Goal: Task Accomplishment & Management: Manage account settings

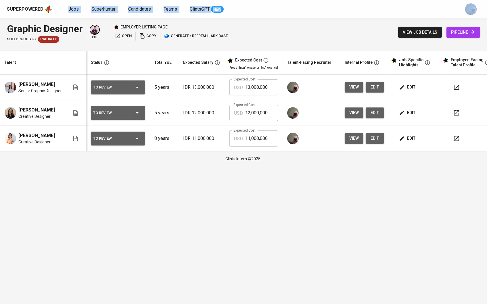
drag, startPoint x: 72, startPoint y: 5, endPoint x: -40, endPoint y: 33, distance: 115.8
click at [72, 5] on div "Superpowered Jobs Superhunter Candidates Teams GlintsGPT NEW" at bounding box center [234, 9] width 454 height 9
click at [255, 18] on div "Superpowered Jobs Superhunter Candidates Teams GlintsGPT NEW" at bounding box center [243, 9] width 487 height 18
click at [102, 9] on span "Superhunter" at bounding box center [103, 8] width 24 height 5
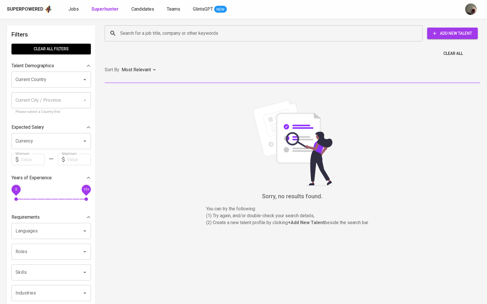
click at [149, 32] on input "Search for a job title, company or other keywords" at bounding box center [265, 33] width 292 height 11
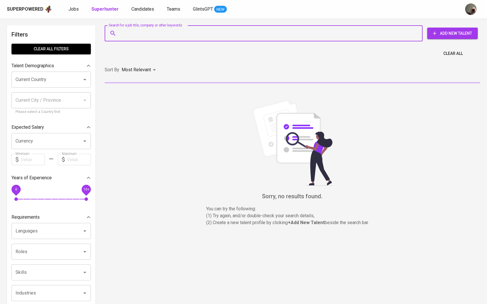
paste input "[EMAIL_ADDRESS][DOMAIN_NAME]"
type input "[EMAIL_ADDRESS][DOMAIN_NAME]"
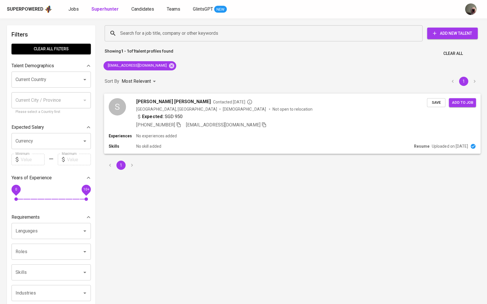
click at [155, 100] on span "[PERSON_NAME] [PERSON_NAME]" at bounding box center [173, 101] width 74 height 7
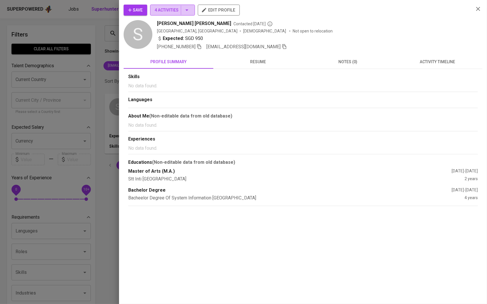
click at [186, 15] on button "4 Activities" at bounding box center [172, 10] width 45 height 11
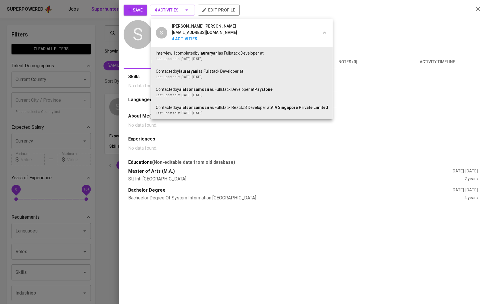
click at [192, 164] on div at bounding box center [243, 152] width 487 height 304
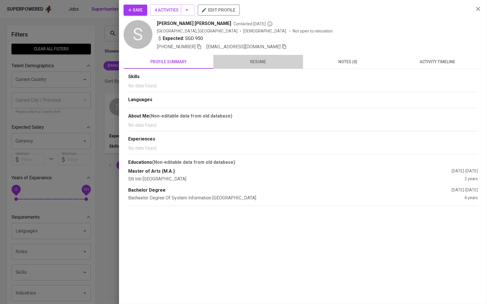
click at [245, 64] on span "resume" at bounding box center [258, 61] width 83 height 7
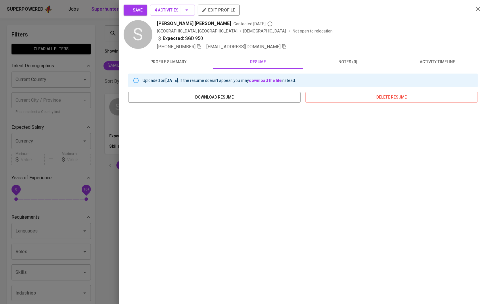
click at [113, 214] on div at bounding box center [243, 152] width 487 height 304
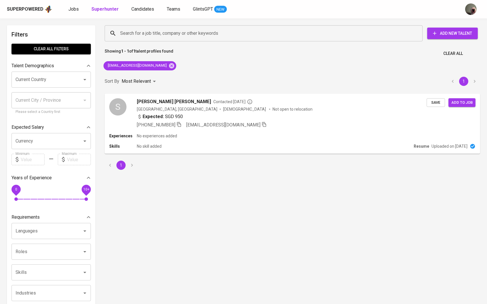
scroll to position [14, 0]
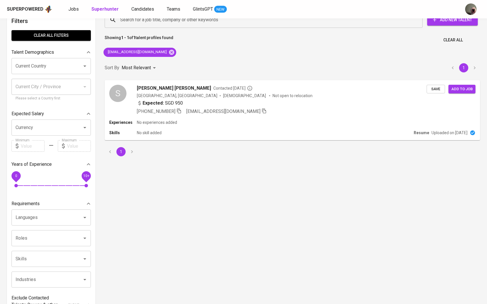
click at [164, 30] on div "Search for a job title, company or other keywords Search for a job title, compa…" at bounding box center [291, 19] width 382 height 25
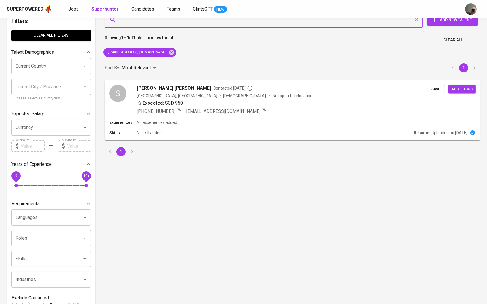
click at [159, 25] on input "Search for a job title, company or other keywords" at bounding box center [265, 19] width 292 height 11
paste input "[PERSON_NAME][EMAIL_ADDRESS][DOMAIN_NAME]"
type input "[PERSON_NAME][EMAIL_ADDRESS][DOMAIN_NAME]"
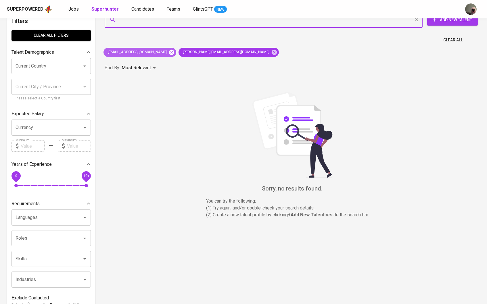
click at [169, 51] on icon at bounding box center [171, 51] width 5 height 5
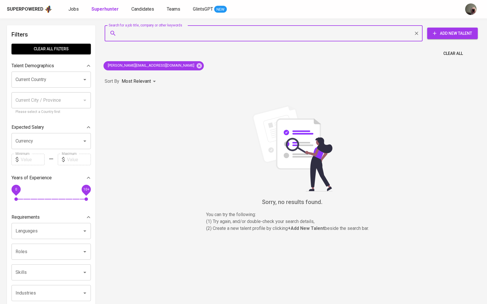
click at [155, 37] on input "Search for a job title, company or other keywords" at bounding box center [265, 33] width 292 height 11
paste input "[EMAIL_ADDRESS][DOMAIN_NAME]"
type input "[EMAIL_ADDRESS][DOMAIN_NAME]"
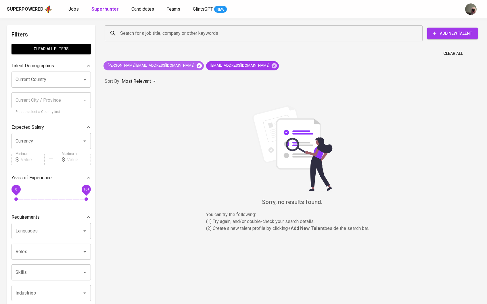
click at [196, 66] on icon at bounding box center [199, 66] width 6 height 6
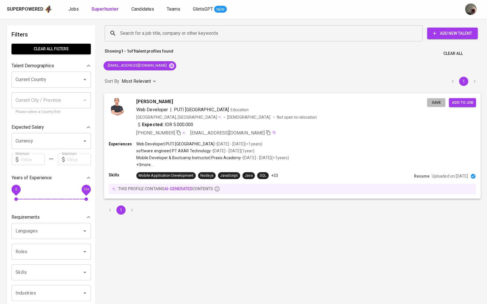
click at [436, 101] on span "Save" at bounding box center [435, 102] width 13 height 7
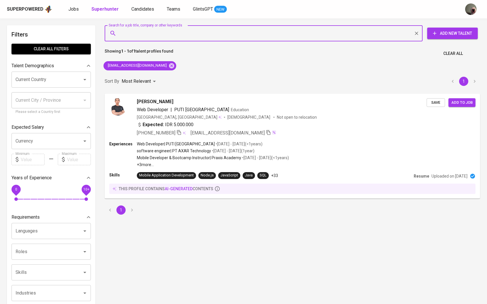
paste input "[EMAIL_ADDRESS][DOMAIN_NAME]"
click at [130, 28] on input "Search for a job title, company or other keywords" at bounding box center [265, 33] width 292 height 11
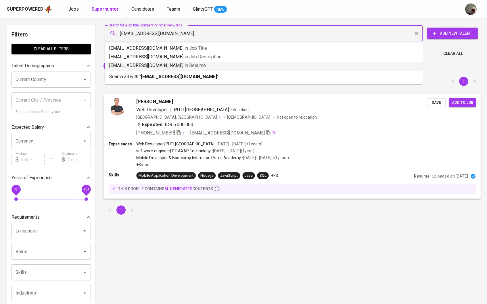
click at [435, 103] on span "Save" at bounding box center [435, 102] width 13 height 7
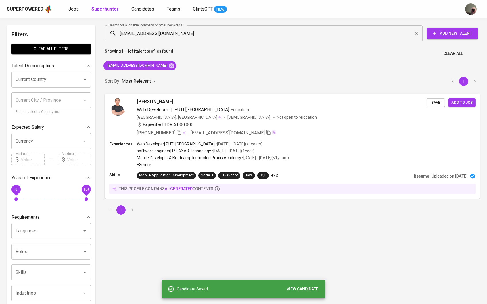
click at [200, 35] on input "[EMAIL_ADDRESS][DOMAIN_NAME]" at bounding box center [265, 33] width 292 height 11
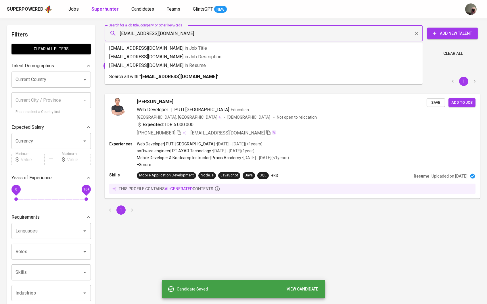
paste input "[EMAIL_ADDRESS][DOMAIN_NAME]"
type input "[EMAIL_ADDRESS]@[DOMAIN_NAME]"
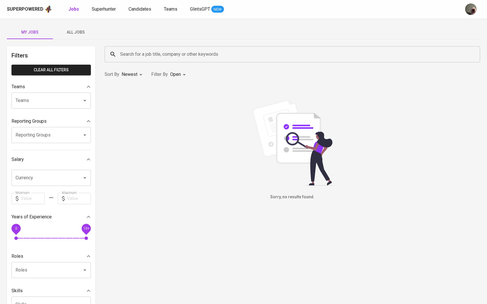
click at [111, 15] on div "Superpowered Jobs Superhunter Candidates Teams GlintsGPT NEW" at bounding box center [243, 9] width 487 height 18
click at [108, 8] on span "Superhunter" at bounding box center [104, 8] width 24 height 5
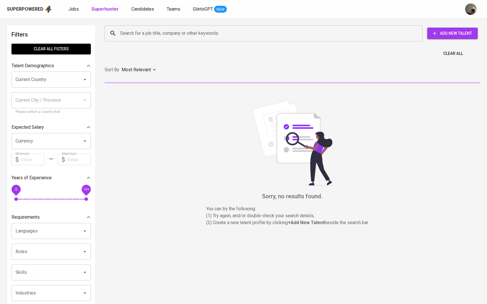
click at [143, 35] on input "Search for a job title, company or other keywords" at bounding box center [265, 33] width 292 height 11
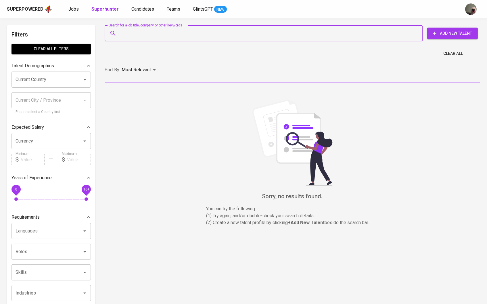
paste input "[EMAIL_ADDRESS][DOMAIN_NAME]"
type input "[EMAIL_ADDRESS][DOMAIN_NAME]"
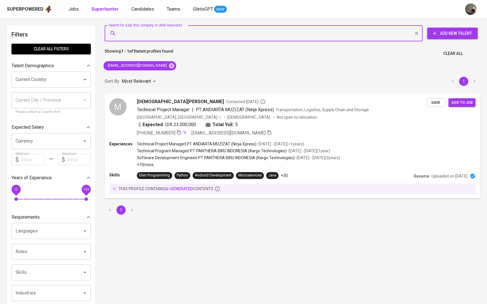
paste input "[EMAIL_ADDRESS][DOMAIN_NAME]"
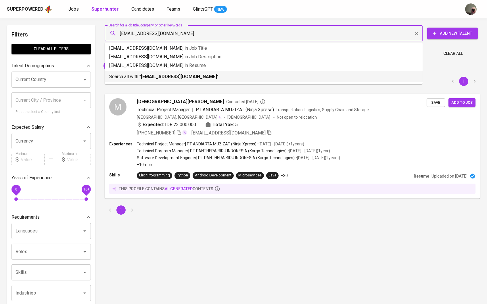
type input "[EMAIL_ADDRESS][DOMAIN_NAME]"
click at [170, 91] on div "M [PERSON_NAME] Contacted [DATE] Technical Project Manager | PT [PERSON_NAME] (…" at bounding box center [292, 146] width 382 height 112
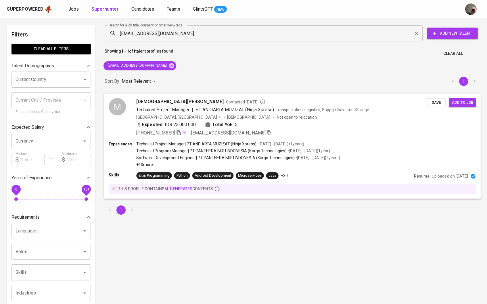
click at [435, 107] on div "M [PERSON_NAME] Contacted [DATE] Technical Project Manager | PT [PERSON_NAME] (…" at bounding box center [292, 117] width 376 height 48
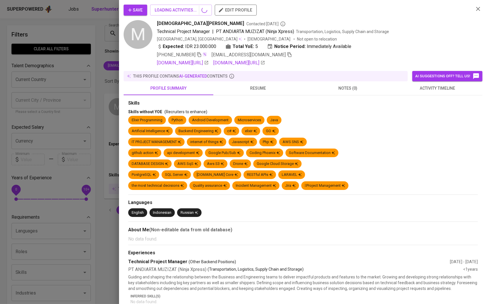
click at [435, 101] on div at bounding box center [243, 152] width 487 height 304
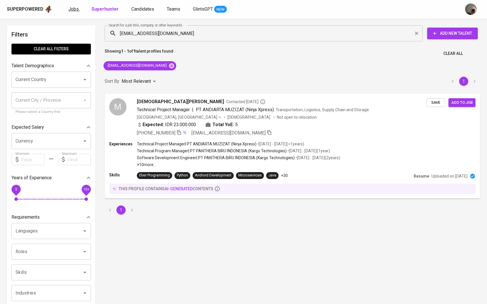
click at [76, 12] on link "Jobs" at bounding box center [73, 9] width 11 height 7
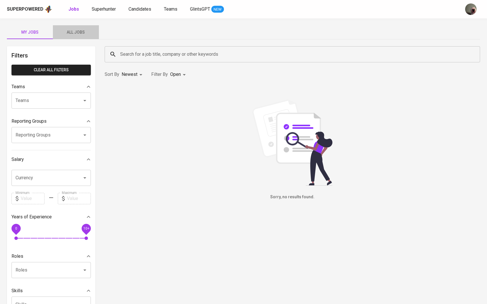
click at [76, 37] on button "All Jobs" at bounding box center [76, 32] width 46 height 14
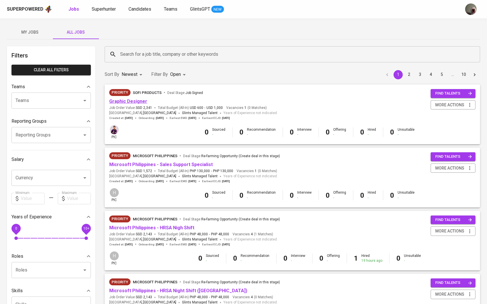
click at [128, 101] on link "Graphic Designer" at bounding box center [128, 101] width 38 height 5
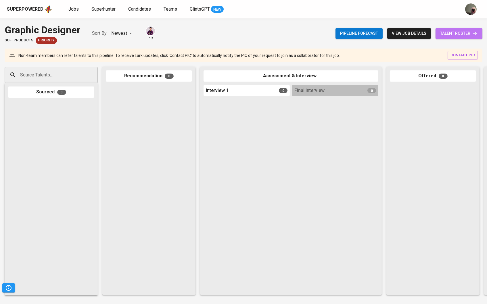
click at [447, 37] on link "talent roster" at bounding box center [458, 33] width 47 height 11
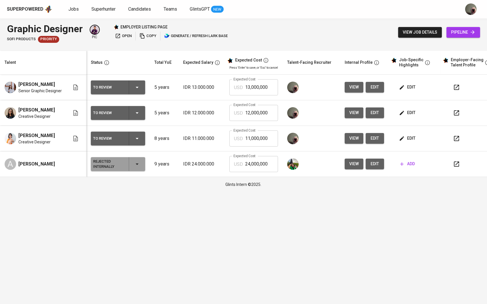
click at [408, 113] on span "edit" at bounding box center [407, 112] width 15 height 7
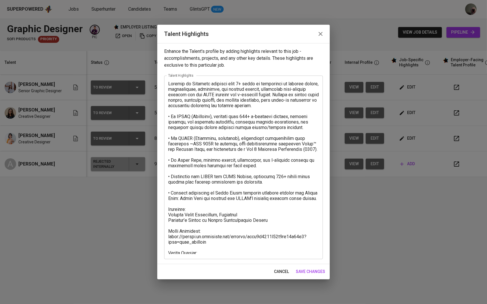
click at [227, 254] on div "x Talent Highlights" at bounding box center [243, 168] width 159 height 184
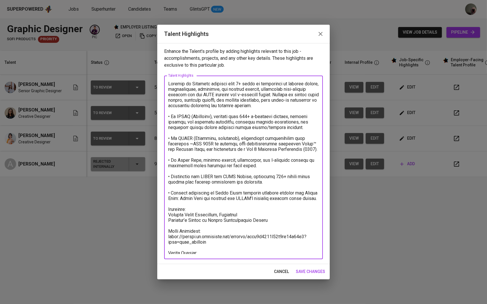
click at [220, 250] on textarea at bounding box center [243, 167] width 151 height 173
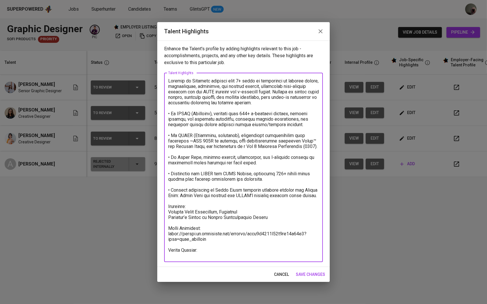
paste textarea "Basic Salary (New Regross Quotation) BPJS Health 5% (New Regross Quotation) BPJ…"
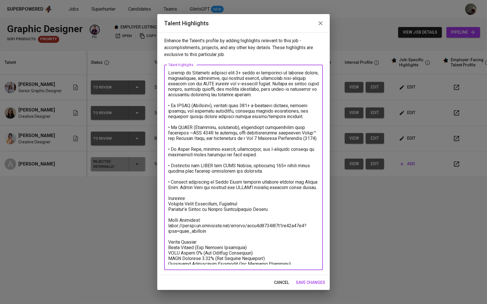
scroll to position [0, 0]
drag, startPoint x: 287, startPoint y: 263, endPoint x: 232, endPoint y: 262, distance: 54.6
click at [232, 262] on textarea at bounding box center [243, 167] width 151 height 194
drag, startPoint x: 271, startPoint y: 258, endPoint x: 215, endPoint y: 258, distance: 56.3
click at [215, 258] on textarea at bounding box center [243, 167] width 151 height 194
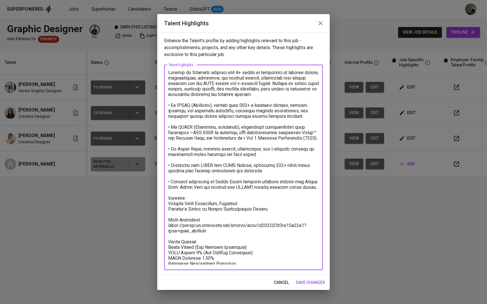
drag, startPoint x: 254, startPoint y: 248, endPoint x: 194, endPoint y: 246, distance: 59.5
click at [194, 246] on textarea at bounding box center [243, 167] width 151 height 194
drag, startPoint x: 255, startPoint y: 252, endPoint x: 200, endPoint y: 252, distance: 54.6
click at [200, 252] on textarea at bounding box center [243, 167] width 151 height 194
click at [226, 264] on textarea at bounding box center [243, 167] width 151 height 194
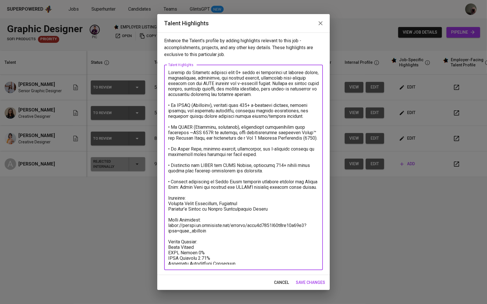
click at [233, 262] on textarea at bounding box center [243, 167] width 151 height 194
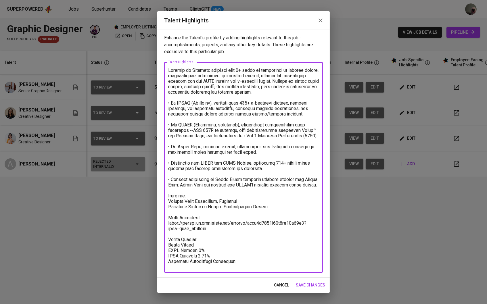
scroll to position [0, 0]
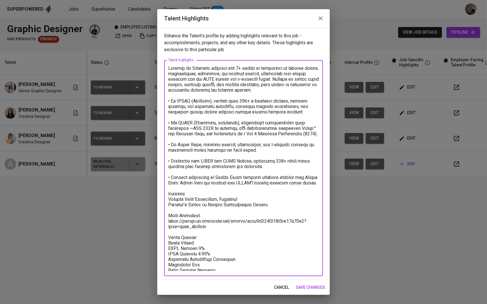
click at [211, 240] on textarea at bounding box center [243, 167] width 151 height 205
paste textarea "816,80 37,11 47,05 68,07 969,03"
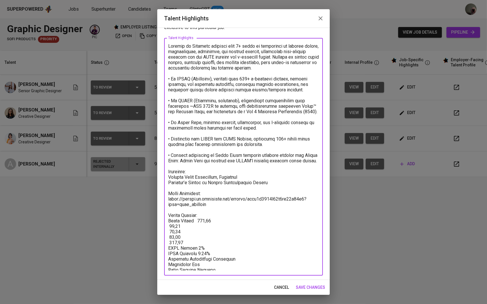
scroll to position [22, 0]
drag, startPoint x: 185, startPoint y: 223, endPoint x: 169, endPoint y: 223, distance: 16.1
click at [169, 223] on textarea at bounding box center [243, 157] width 151 height 227
click at [201, 242] on textarea at bounding box center [243, 157] width 151 height 227
click at [204, 244] on textarea at bounding box center [243, 157] width 151 height 227
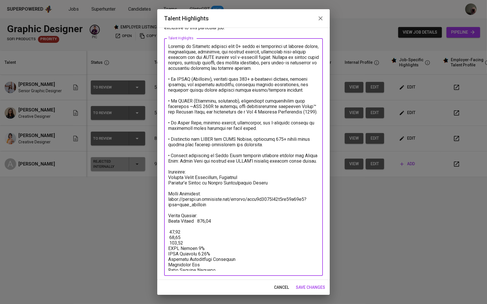
paste textarea "37,11"
drag, startPoint x: 180, startPoint y: 230, endPoint x: 160, endPoint y: 230, distance: 20.1
click at [160, 230] on div "Enhance the Talent's profile by adding highlights relevant to this job - accomp…" at bounding box center [243, 154] width 172 height 252
click at [225, 252] on textarea at bounding box center [243, 157] width 151 height 227
paste textarea "47,05"
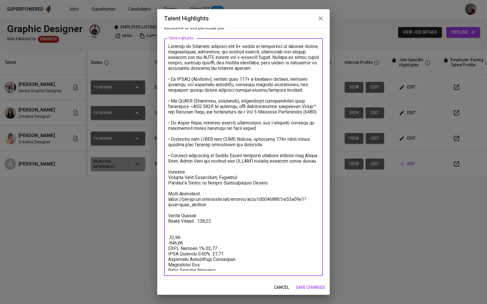
drag, startPoint x: 183, startPoint y: 238, endPoint x: 162, endPoint y: 236, distance: 20.4
click at [162, 236] on div "Enhance the Talent's profile by adding highlights relevant to this job - accomp…" at bounding box center [243, 154] width 172 height 252
click at [237, 256] on textarea at bounding box center [243, 157] width 151 height 227
paste textarea "68,07"
drag, startPoint x: 195, startPoint y: 240, endPoint x: 154, endPoint y: 228, distance: 43.0
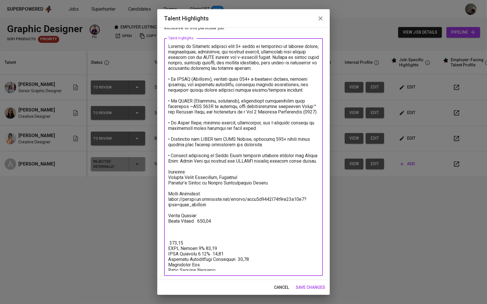
click at [154, 228] on div "Talent Highlights Enhance the Talent's profile by adding highlights relevant to…" at bounding box center [243, 152] width 487 height 304
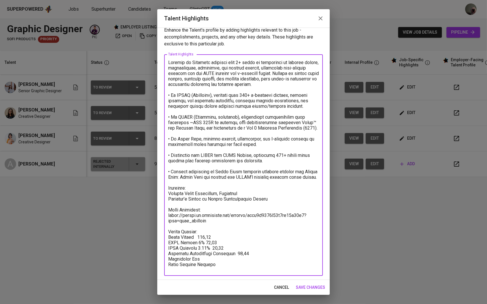
scroll to position [0, 0]
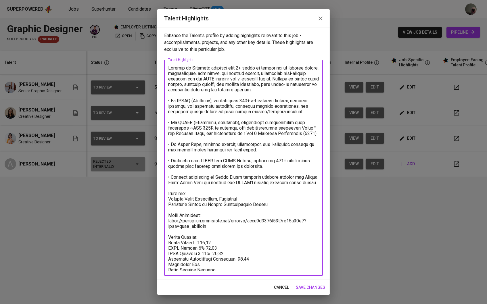
click at [198, 240] on textarea at bounding box center [243, 167] width 151 height 205
click at [221, 271] on div "x Talent Highlights" at bounding box center [243, 168] width 159 height 216
click at [223, 269] on textarea at bounding box center [243, 167] width 151 height 205
click at [218, 263] on textarea at bounding box center [243, 167] width 151 height 205
click at [223, 266] on textarea at bounding box center [243, 167] width 151 height 205
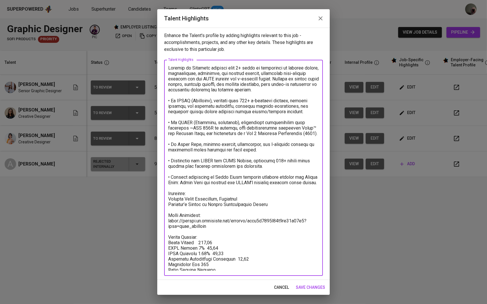
click at [227, 261] on textarea at bounding box center [243, 167] width 151 height 205
click at [224, 264] on textarea at bounding box center [243, 167] width 151 height 205
click at [219, 268] on textarea at bounding box center [243, 167] width 151 height 205
paste textarea "1.269,03"
type textarea "Melissa is Creative designer with 4+ years of experience in graphic design, ill…"
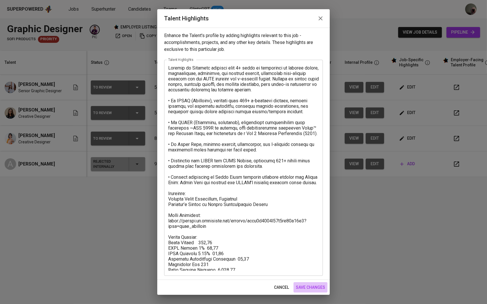
click at [311, 290] on span "save changes" at bounding box center [310, 287] width 29 height 7
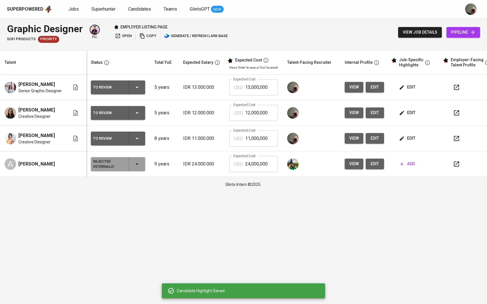
click at [413, 83] on button "edit" at bounding box center [408, 87] width 20 height 11
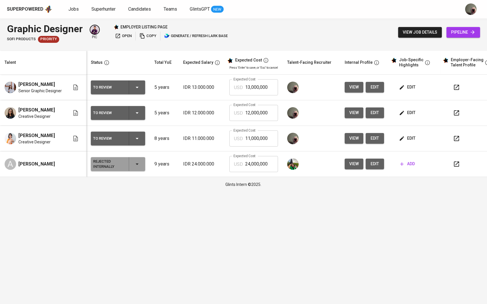
click at [281, 192] on html "Superpowered Jobs Superhunter Candidates Teams GlintsGPT NEW Graphic Designer S…" at bounding box center [243, 96] width 487 height 192
click at [412, 111] on span "edit" at bounding box center [407, 112] width 15 height 7
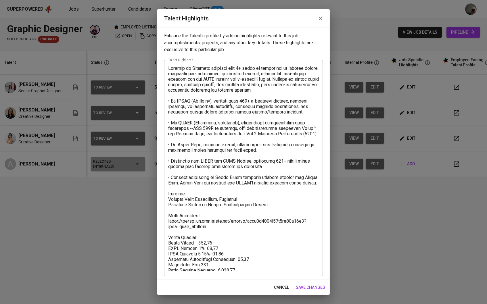
click at [285, 236] on textarea at bounding box center [243, 167] width 151 height 205
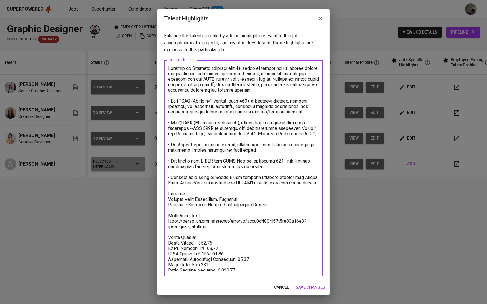
drag, startPoint x: 236, startPoint y: 265, endPoint x: 169, endPoint y: 230, distance: 75.9
click at [169, 230] on textarea at bounding box center [243, 167] width 151 height 205
click at [253, 247] on textarea at bounding box center [243, 167] width 151 height 205
drag, startPoint x: 238, startPoint y: 268, endPoint x: 164, endPoint y: 236, distance: 80.4
click at [164, 236] on div "x Talent Highlights" at bounding box center [243, 168] width 159 height 216
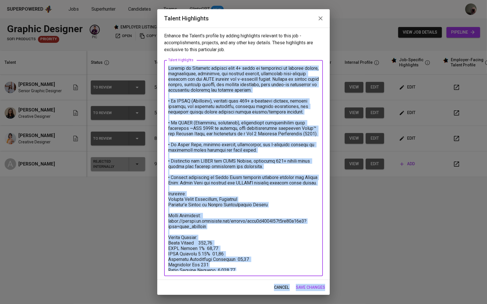
click at [313, 280] on div "Talent Highlights Enhance the Talent's profile by adding highlights relevant to…" at bounding box center [243, 152] width 172 height 286
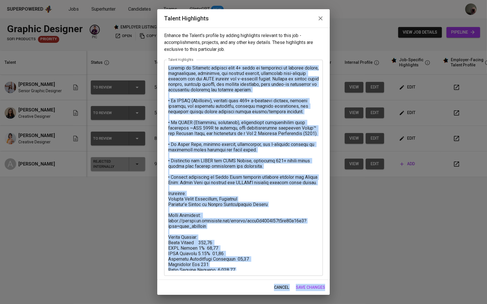
click at [313, 288] on span "save changes" at bounding box center [310, 287] width 29 height 7
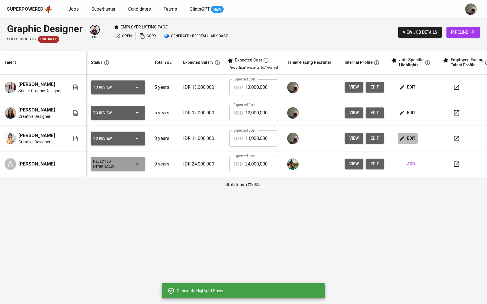
click at [404, 136] on icon "button" at bounding box center [402, 139] width 6 height 6
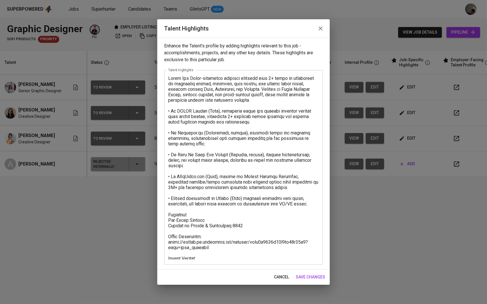
click at [213, 258] on textarea at bounding box center [243, 168] width 151 height 184
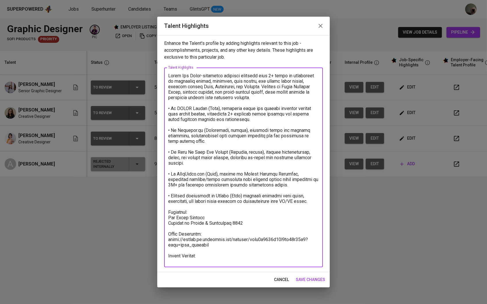
paste textarea "Salary Package: Basic Salary 816,80 BPJS Health 5% 37,11 BPJS Manpower 6.24% 47…"
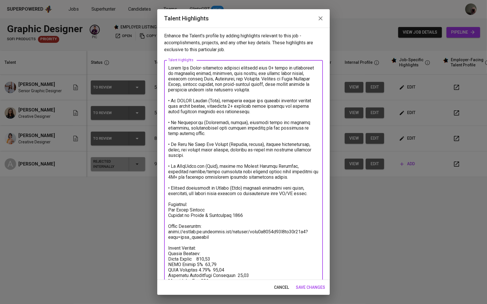
scroll to position [16, 0]
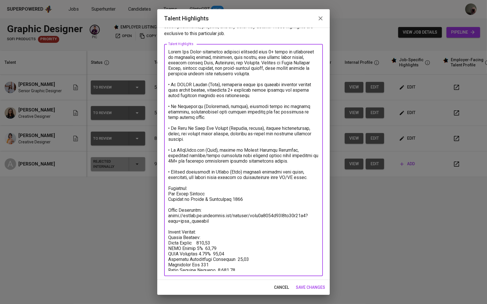
drag, startPoint x: 207, startPoint y: 229, endPoint x: 136, endPoint y: 229, distance: 70.9
click at [136, 229] on div "Talent Highlights Enhance the Talent's profile by adding highlights relevant to…" at bounding box center [243, 152] width 487 height 304
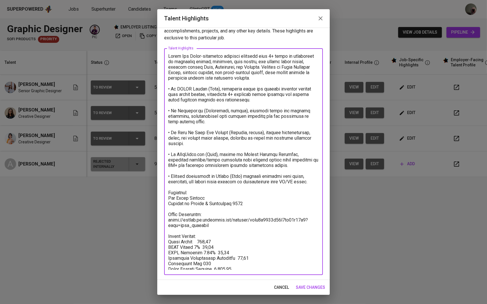
scroll to position [11, 0]
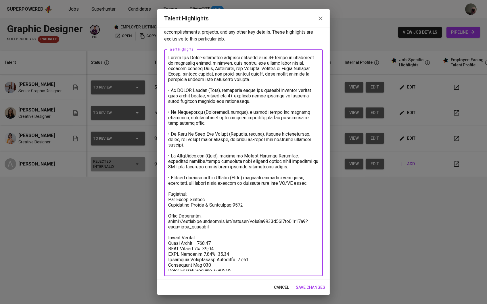
type textarea "Delia Dwi Adobe-certified creative designer with 8+ years of experience in pack…"
click at [325, 284] on button "save changes" at bounding box center [310, 287] width 34 height 11
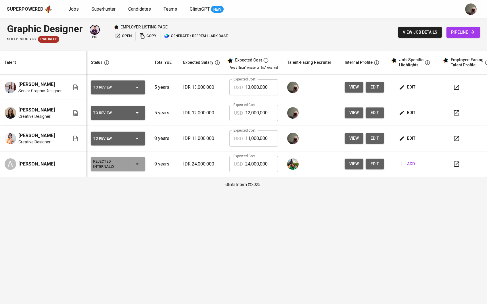
click at [408, 115] on span "edit" at bounding box center [407, 112] width 15 height 7
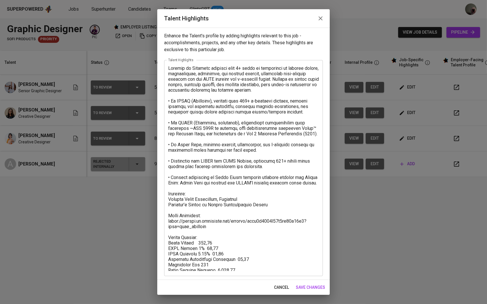
click at [276, 286] on span "cancel" at bounding box center [281, 287] width 15 height 7
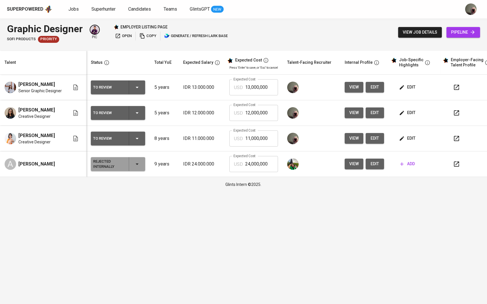
click at [404, 137] on icon "button" at bounding box center [402, 139] width 6 height 6
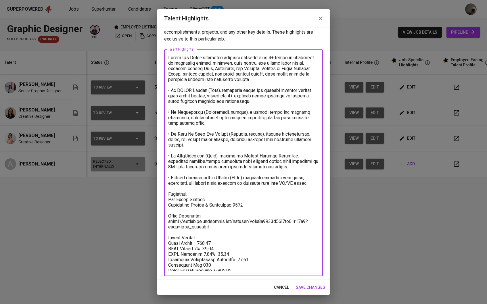
click at [189, 57] on textarea at bounding box center [243, 163] width 151 height 216
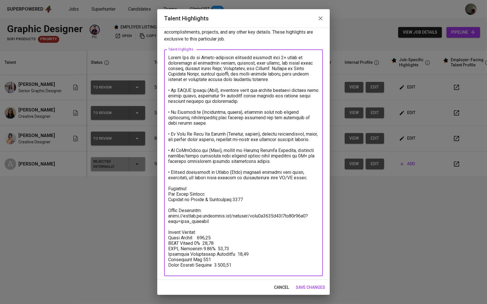
type textarea "Delia Dwi is an Adobe-certified creative designer with 8+ years of experience i…"
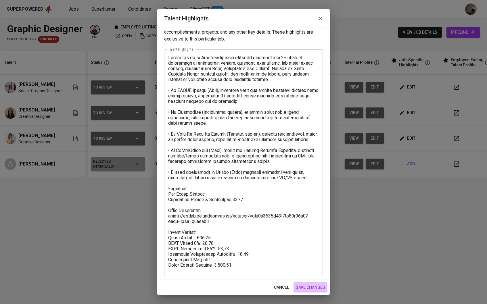
click at [318, 287] on span "save changes" at bounding box center [310, 287] width 29 height 7
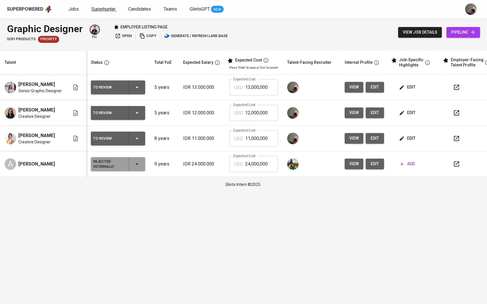
click at [101, 12] on link "Superhunter" at bounding box center [103, 9] width 25 height 7
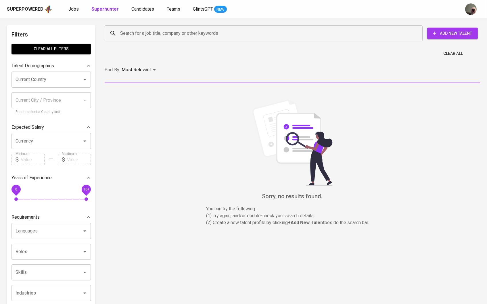
click at [117, 22] on div "Search for a job title, company or other keywords Search for a job title, compa…" at bounding box center [291, 33] width 382 height 25
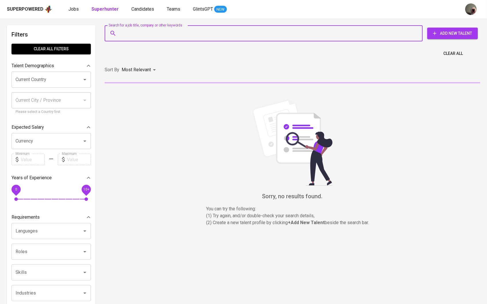
click at [127, 31] on input "Search for a job title, company or other keywords" at bounding box center [265, 33] width 292 height 11
paste input "Andreas Holiwono"
type input "Andreas Holiwono"
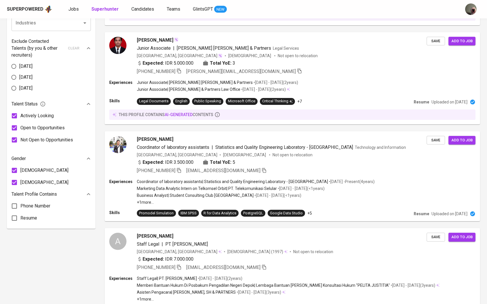
scroll to position [423, 0]
